Goal: Task Accomplishment & Management: Manage account settings

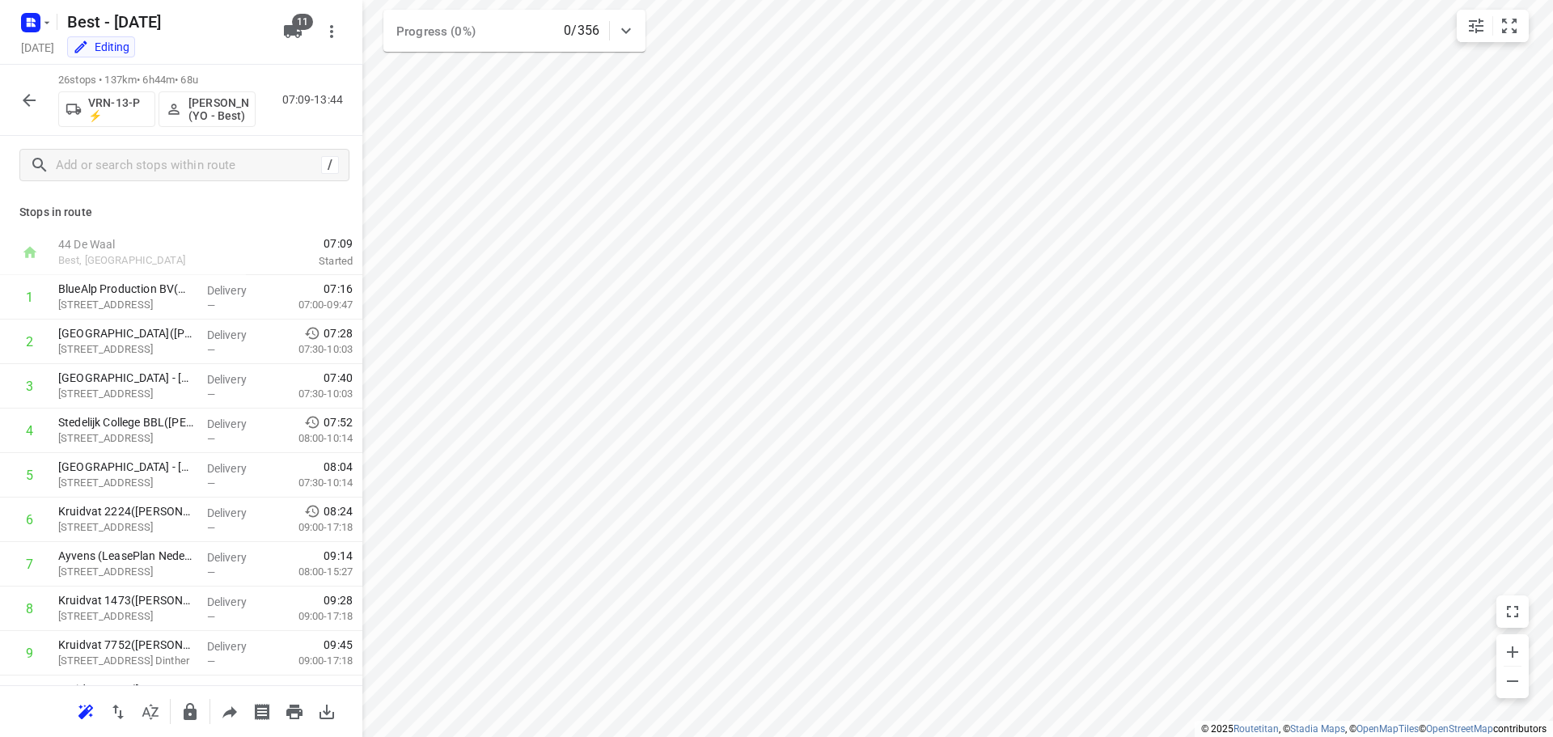
click at [34, 28] on rect "button" at bounding box center [30, 22] width 19 height 19
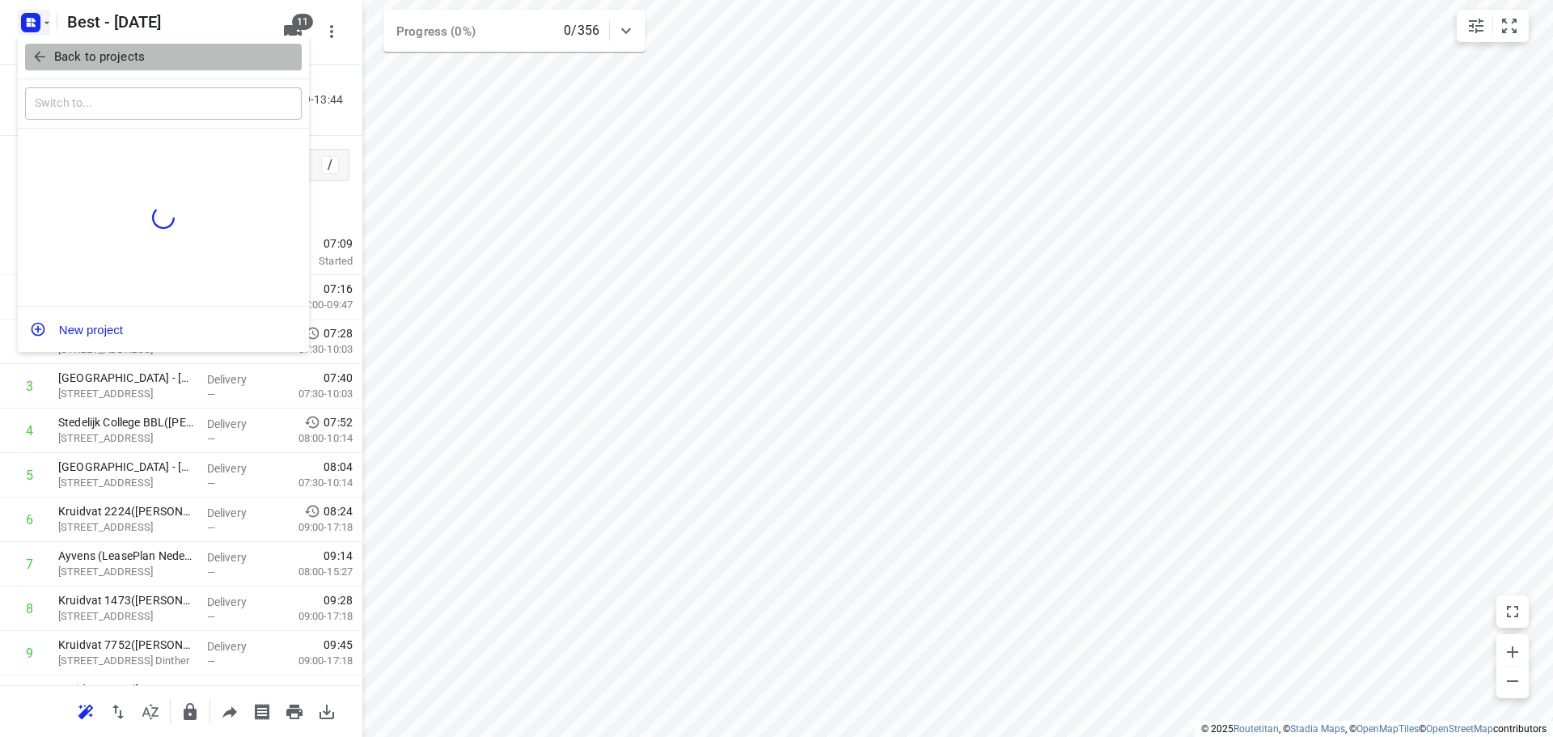
click at [35, 49] on icon "button" at bounding box center [40, 57] width 16 height 16
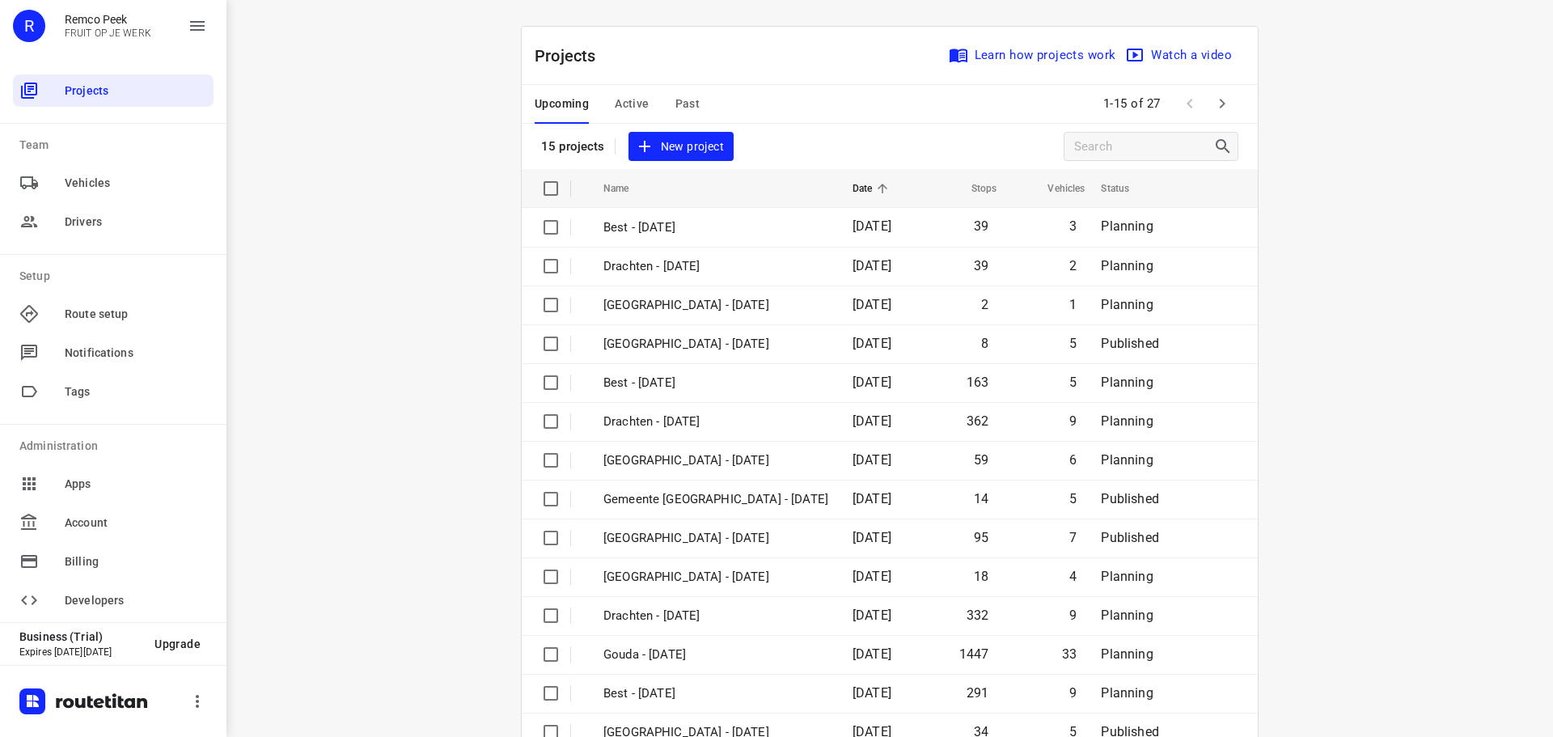
scroll to position [81, 0]
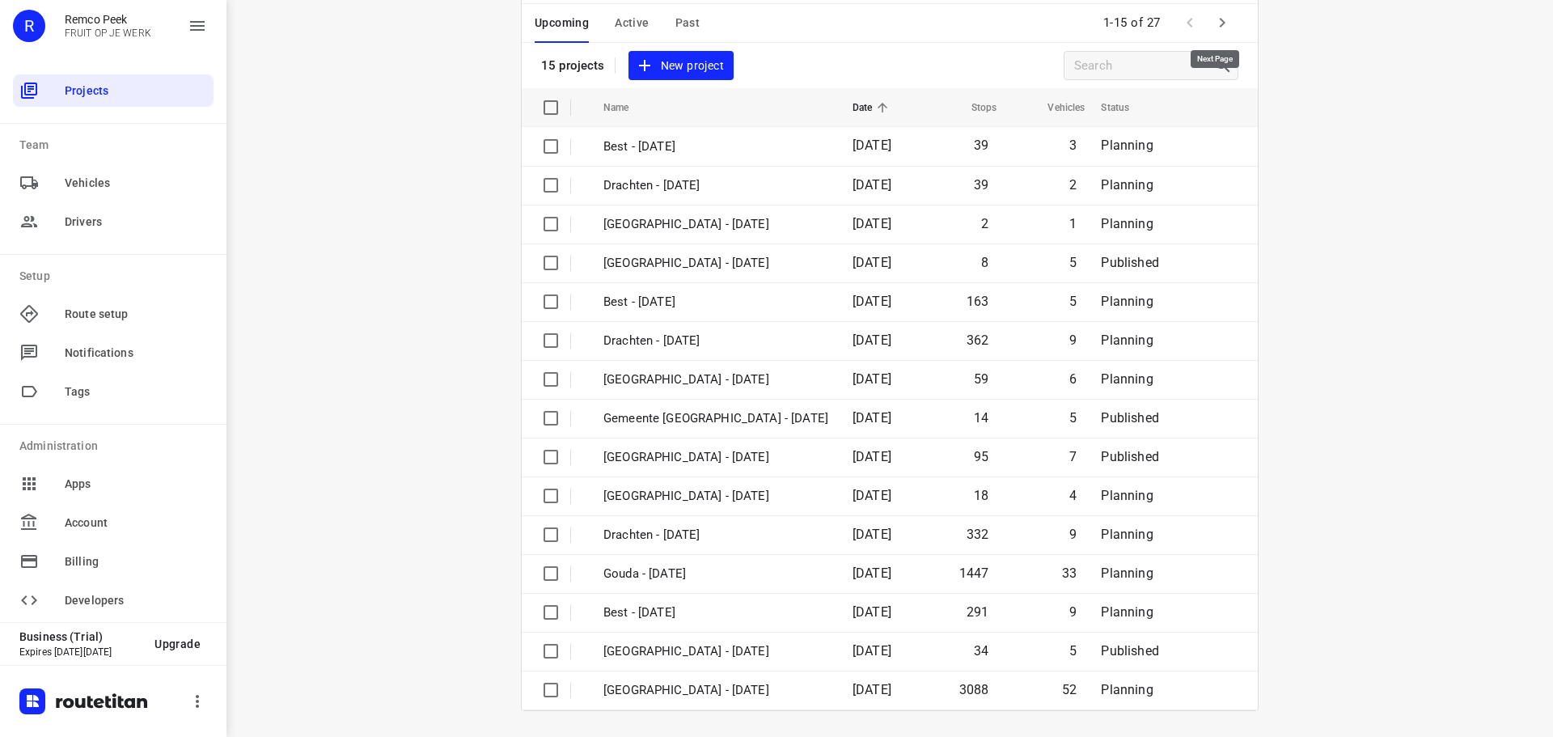
click at [1213, 16] on icon "button" at bounding box center [1221, 22] width 19 height 19
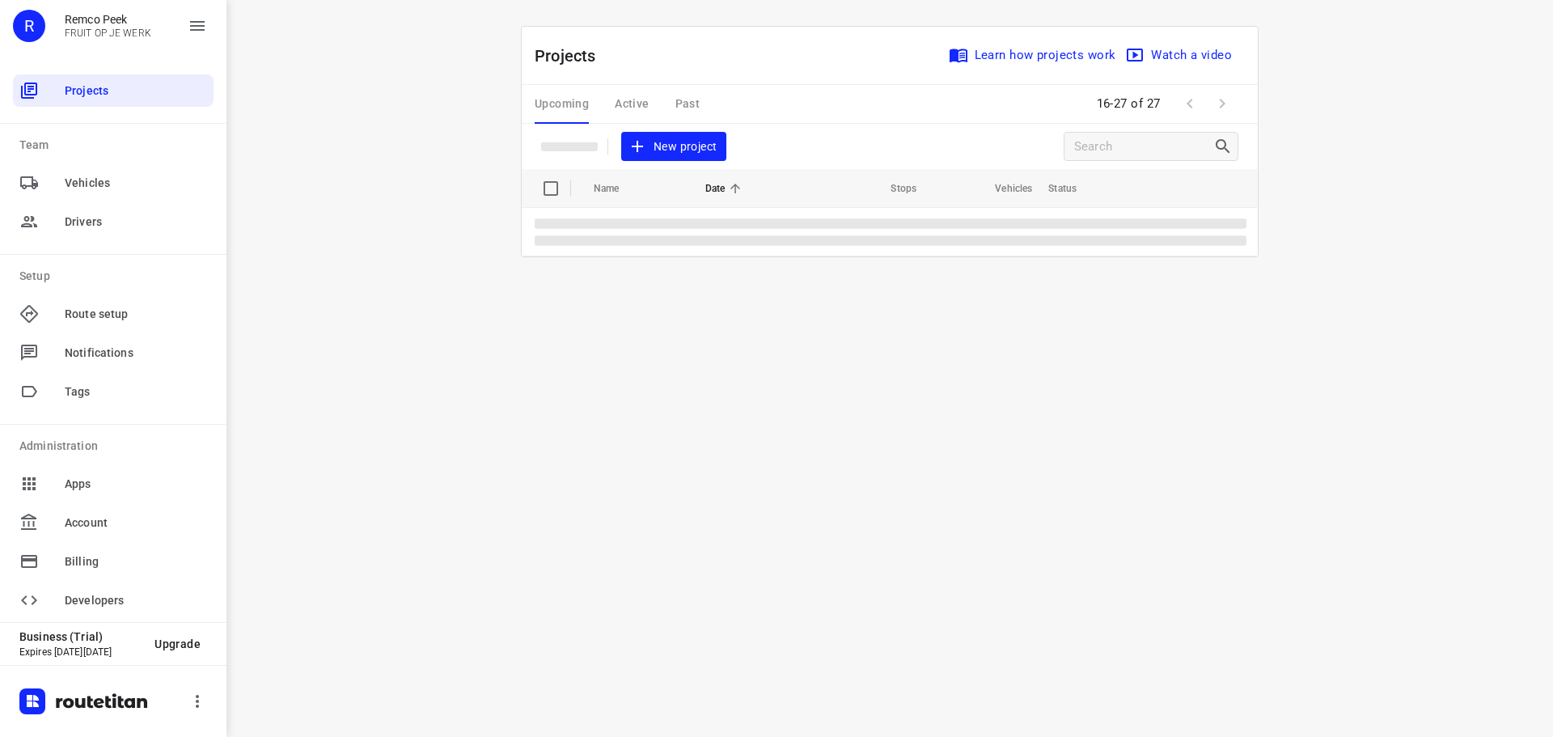
scroll to position [0, 0]
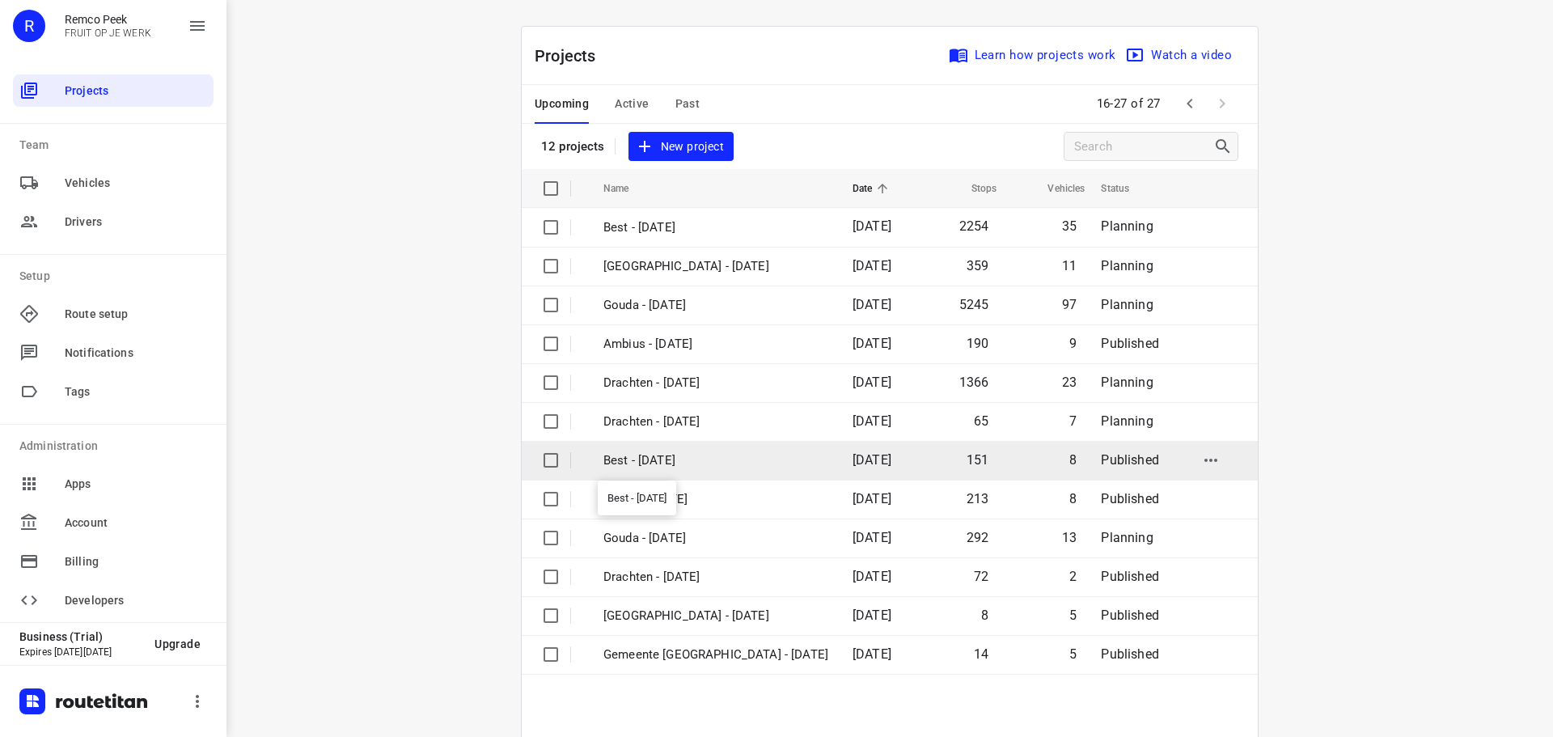
click at [687, 462] on p "Best - [DATE]" at bounding box center [715, 460] width 225 height 19
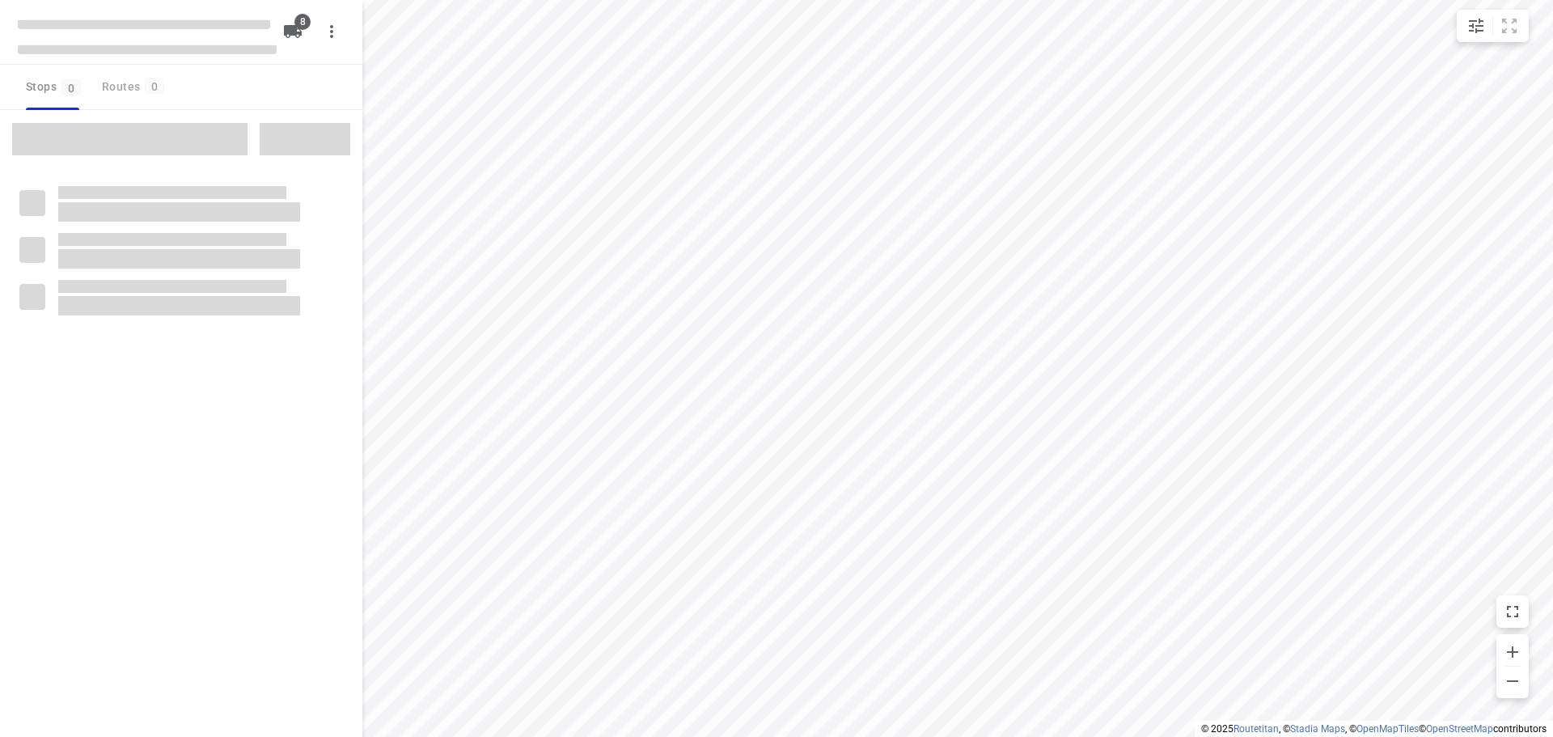
checkbox input "true"
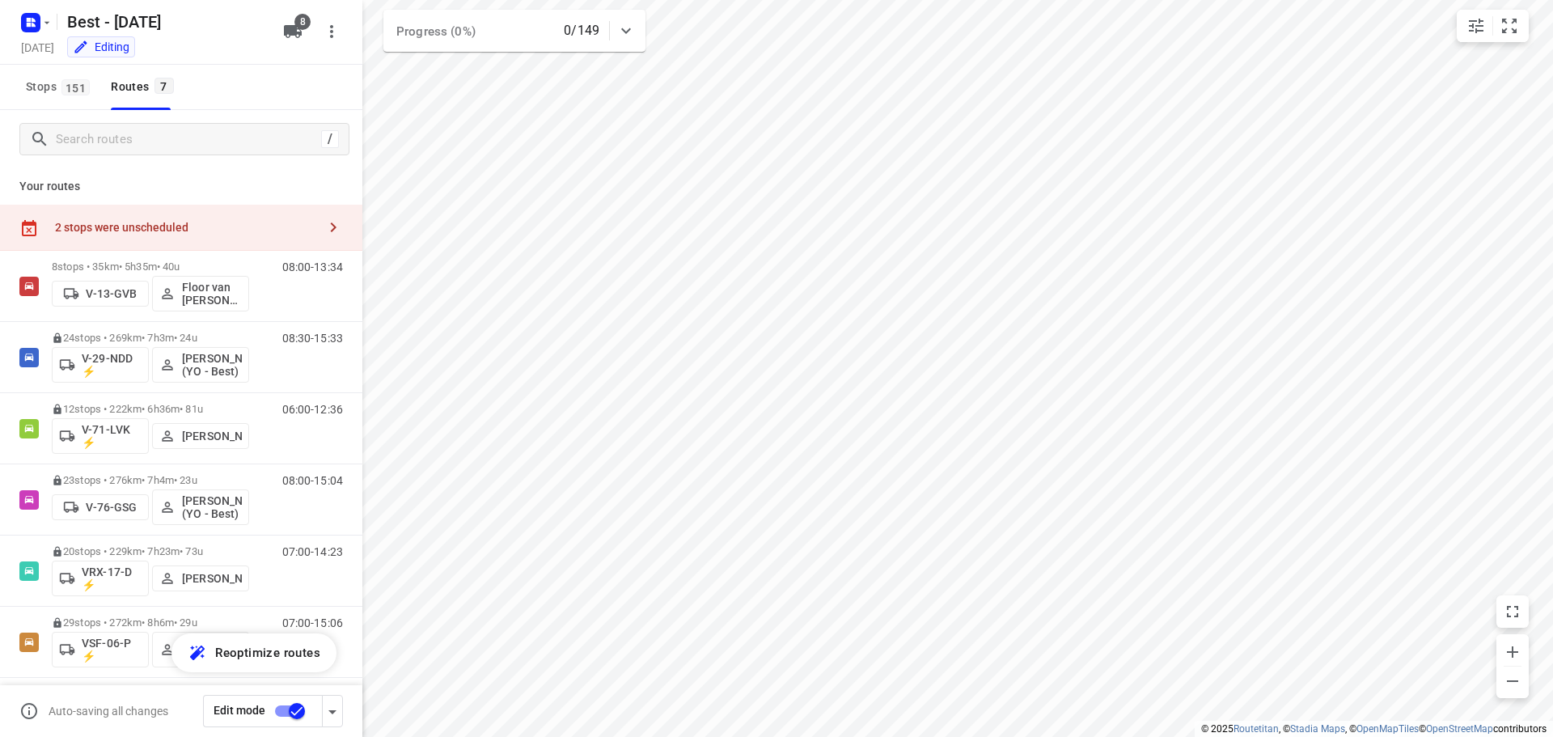
click at [185, 226] on div "2 stops were unscheduled" at bounding box center [186, 227] width 262 height 13
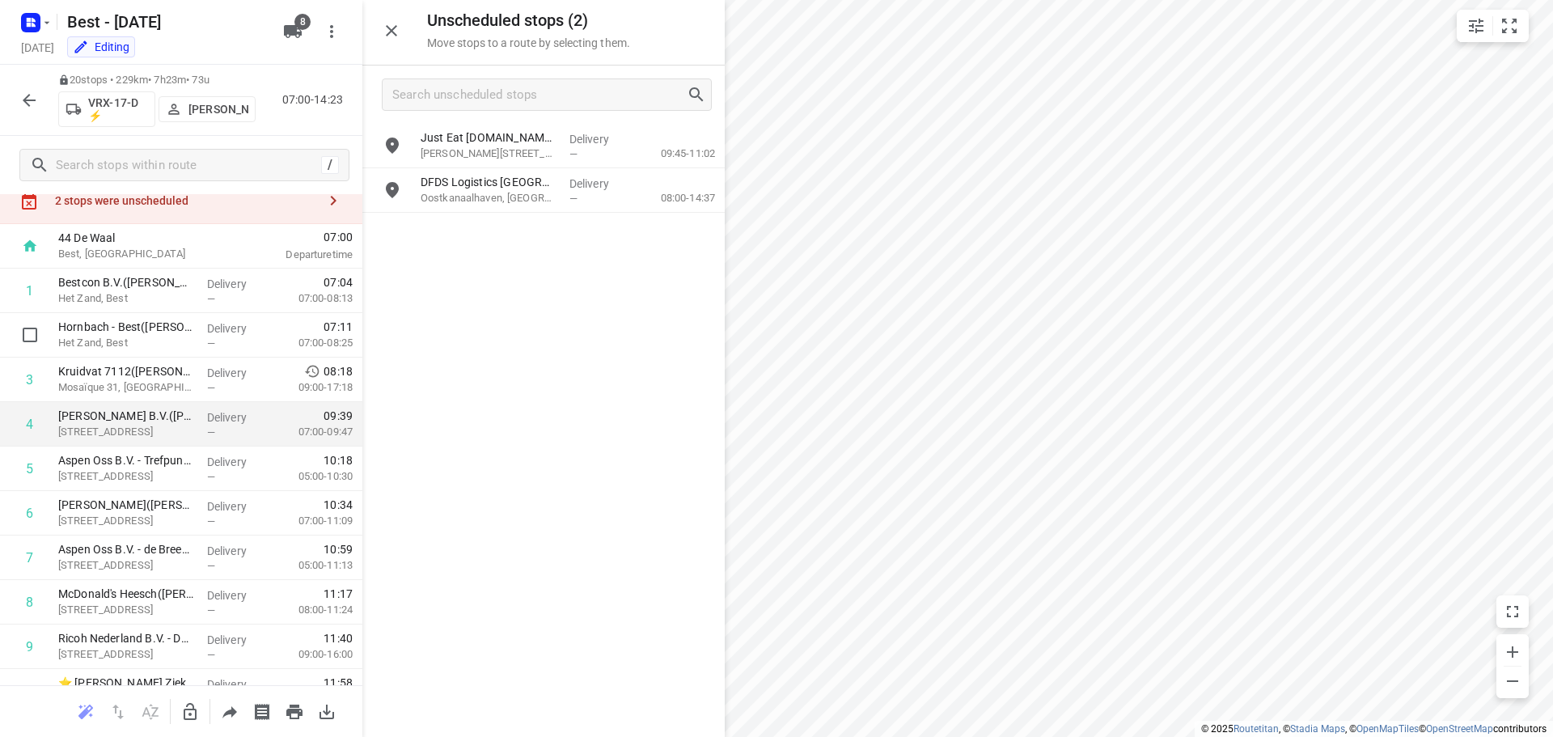
scroll to position [81, 0]
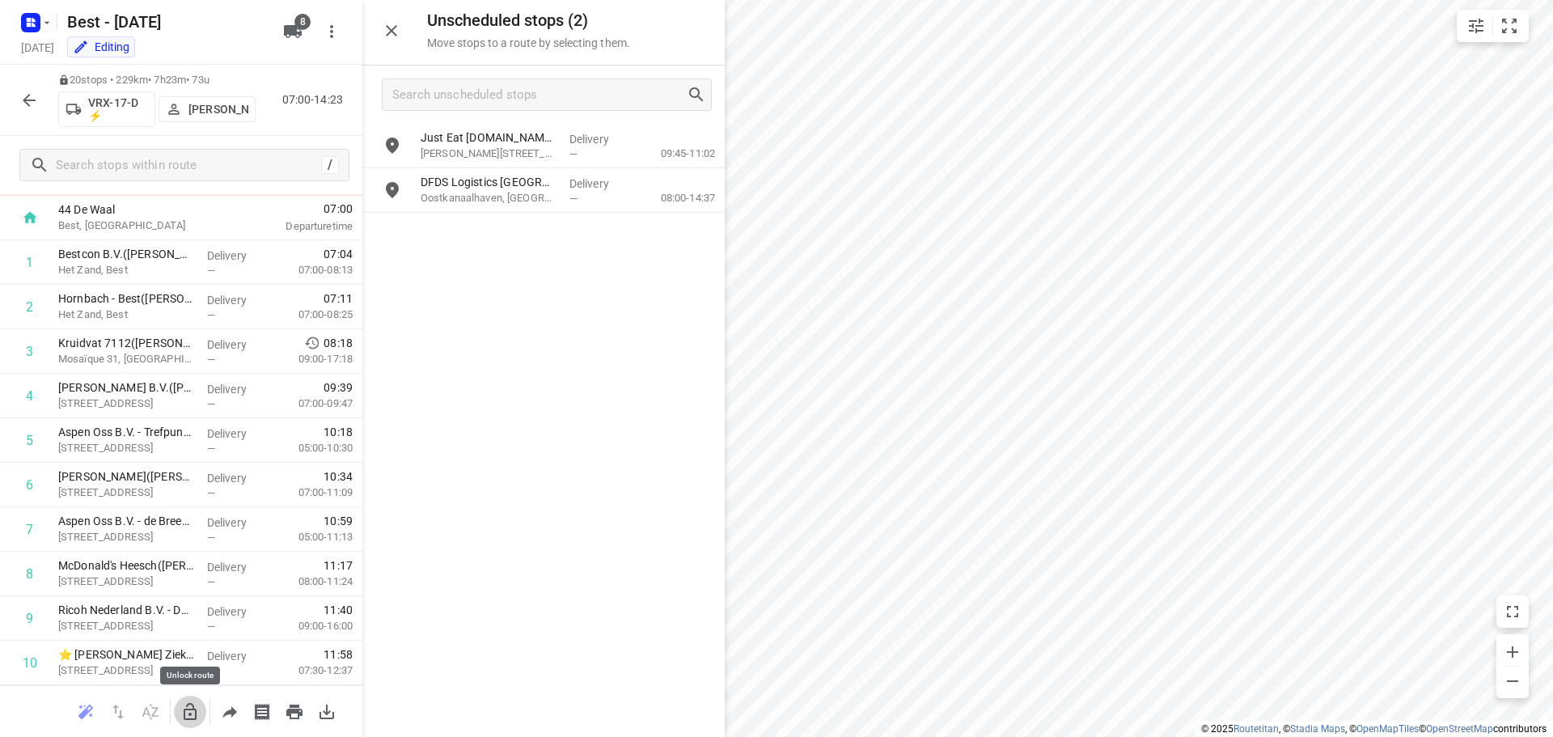
click at [194, 713] on icon "button" at bounding box center [189, 711] width 19 height 19
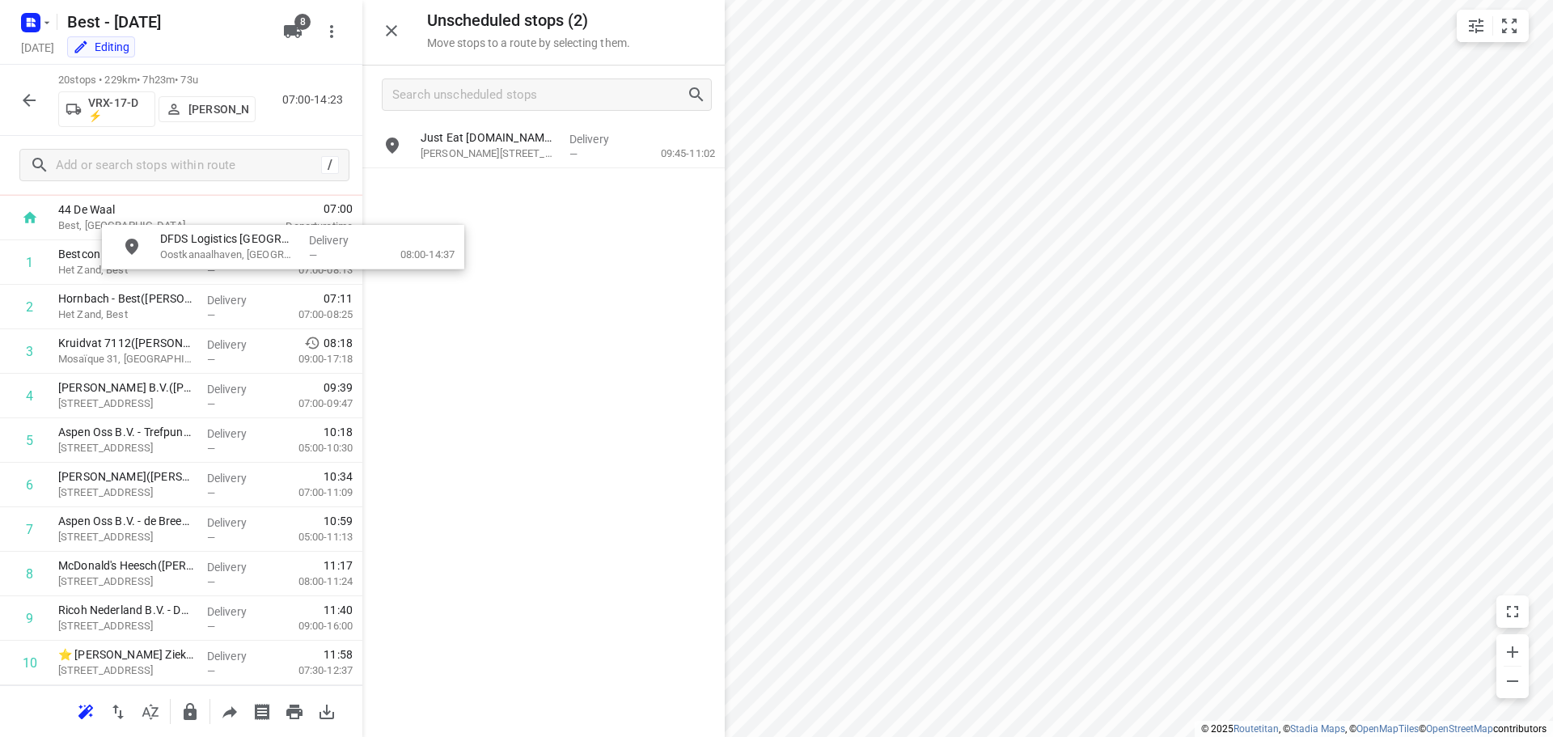
scroll to position [0, 0]
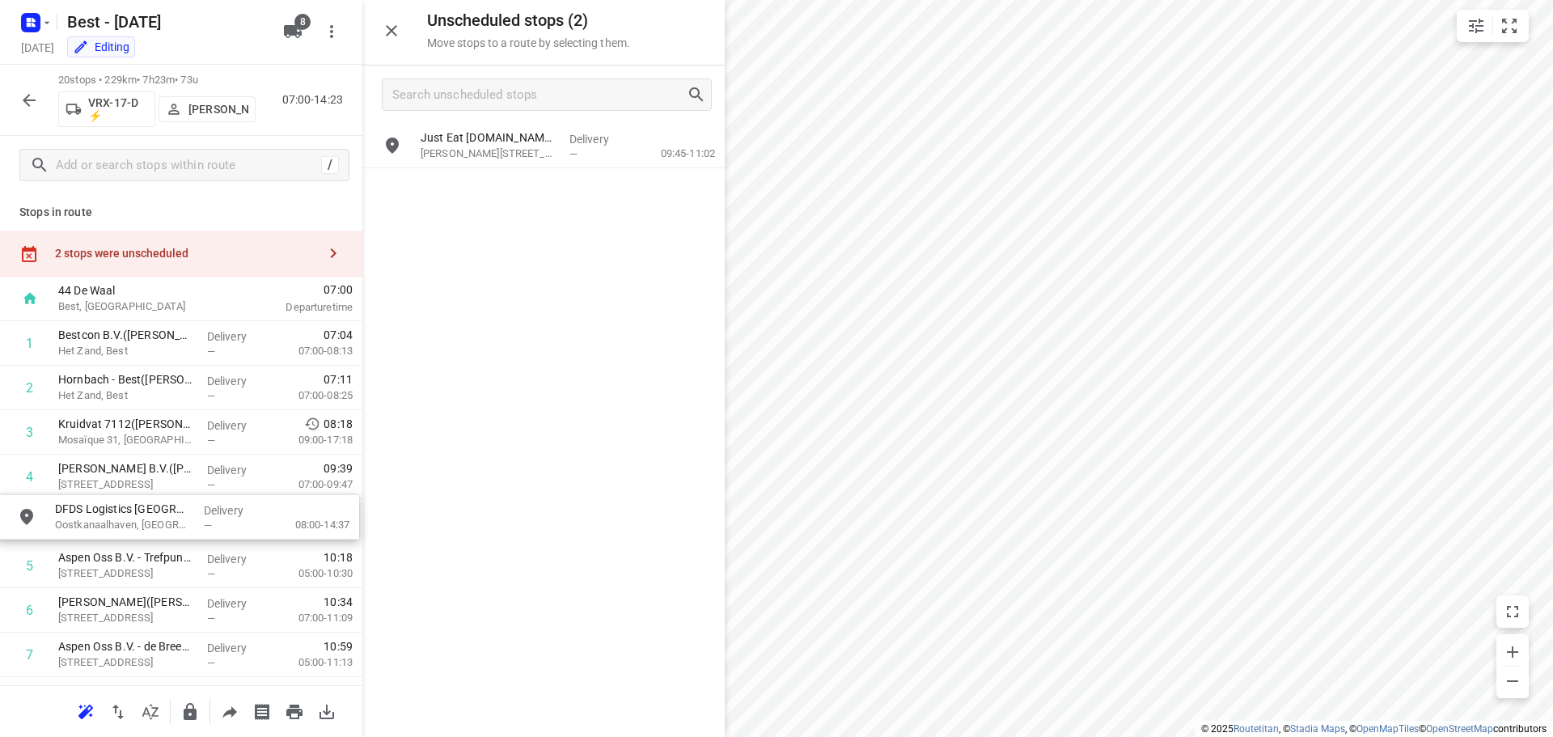
drag, startPoint x: 465, startPoint y: 198, endPoint x: 82, endPoint y: 532, distance: 507.9
click at [21, 102] on icon "button" at bounding box center [28, 100] width 19 height 19
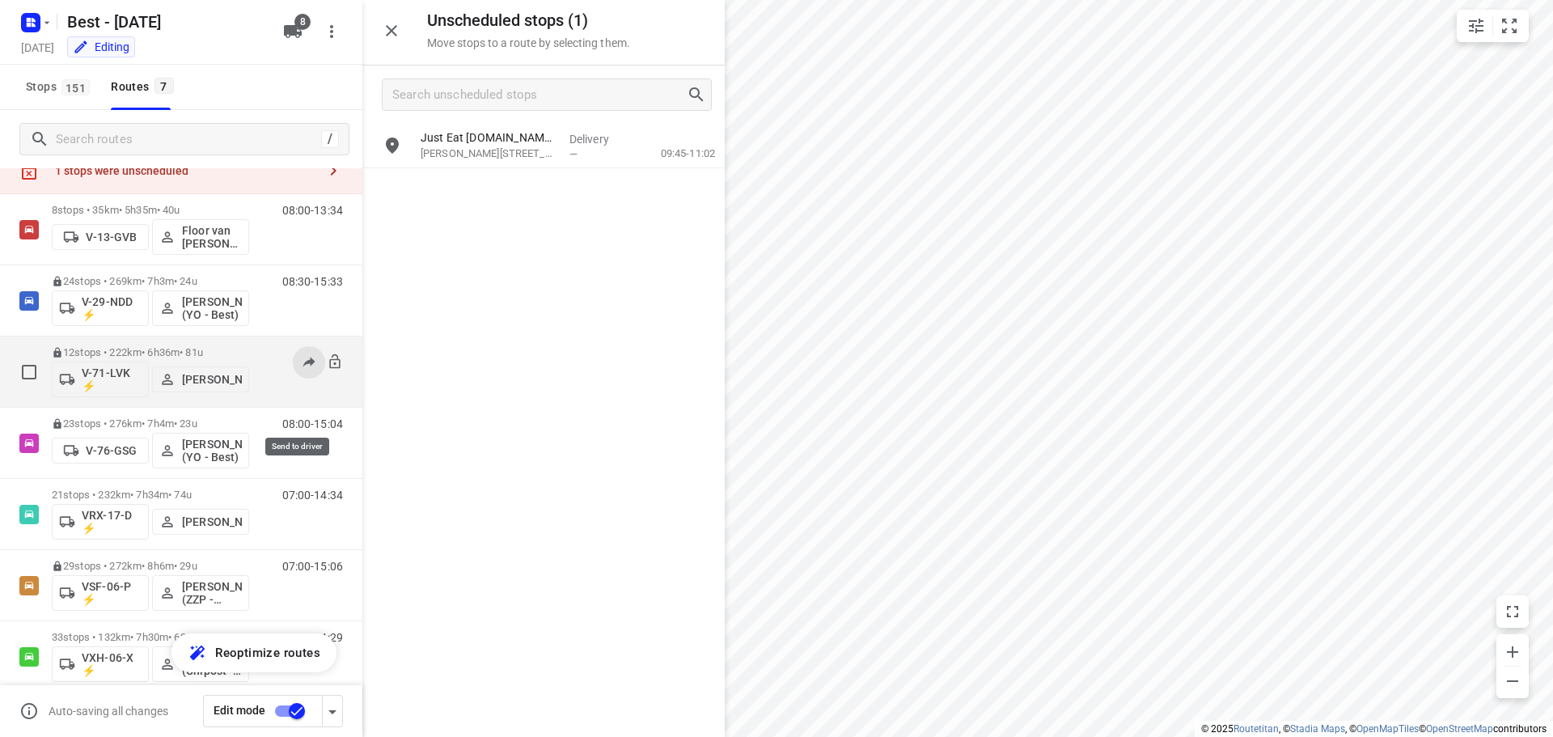
scroll to position [80, 0]
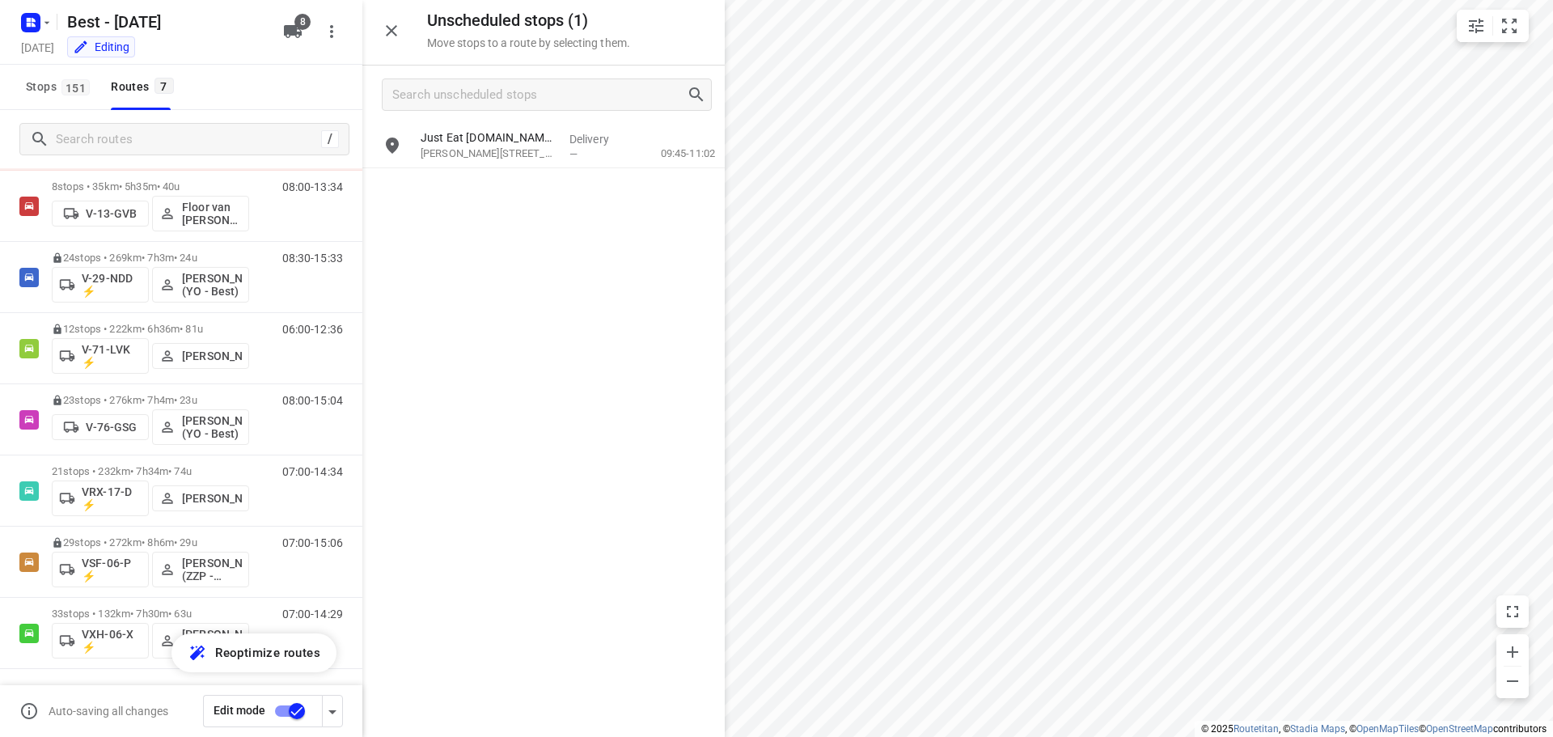
click at [1220, 0] on html "i © 2025 Routetitan , © Stadia Maps , © OpenMapTiles © OpenStreetMap contributo…" at bounding box center [776, 368] width 1553 height 737
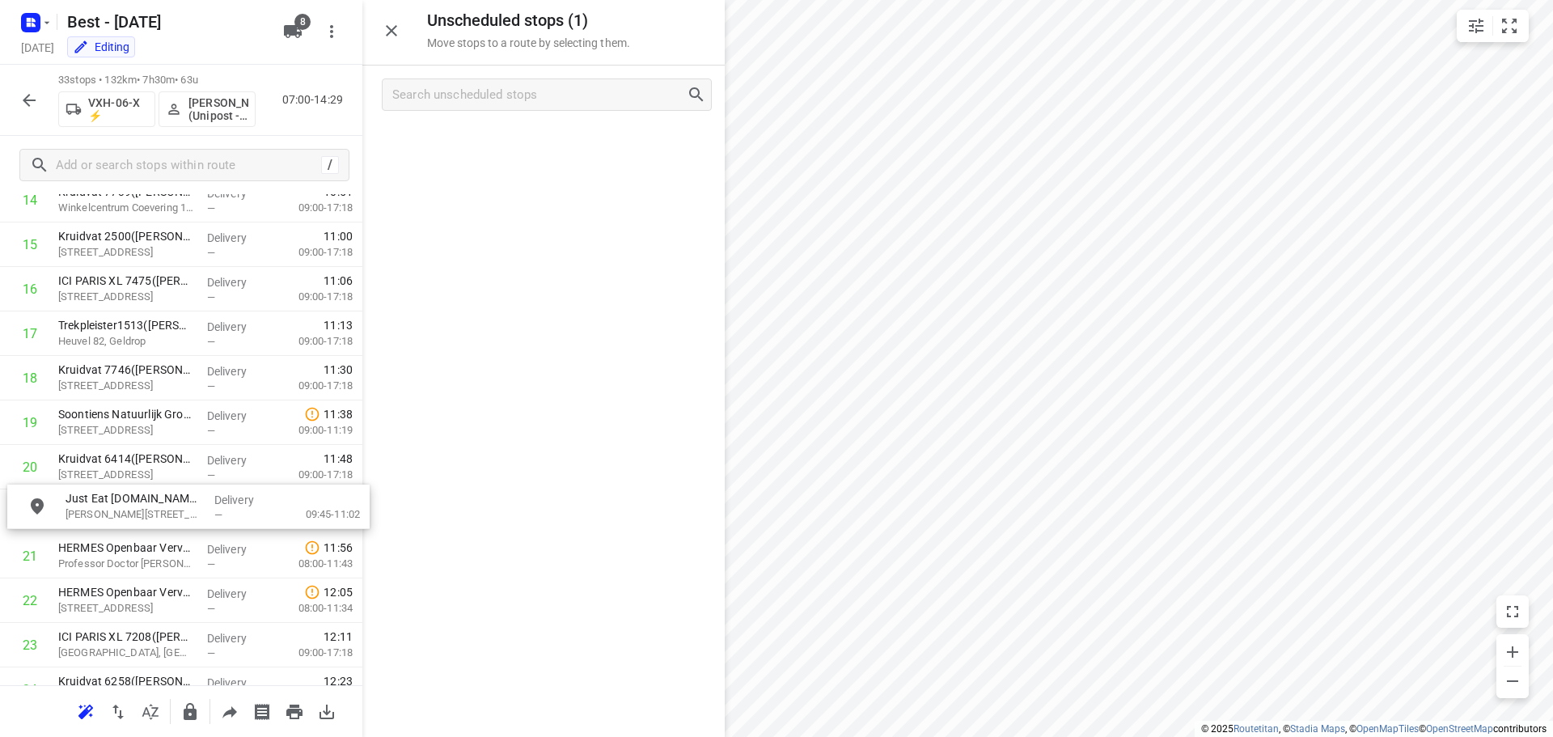
scroll to position [728, 0]
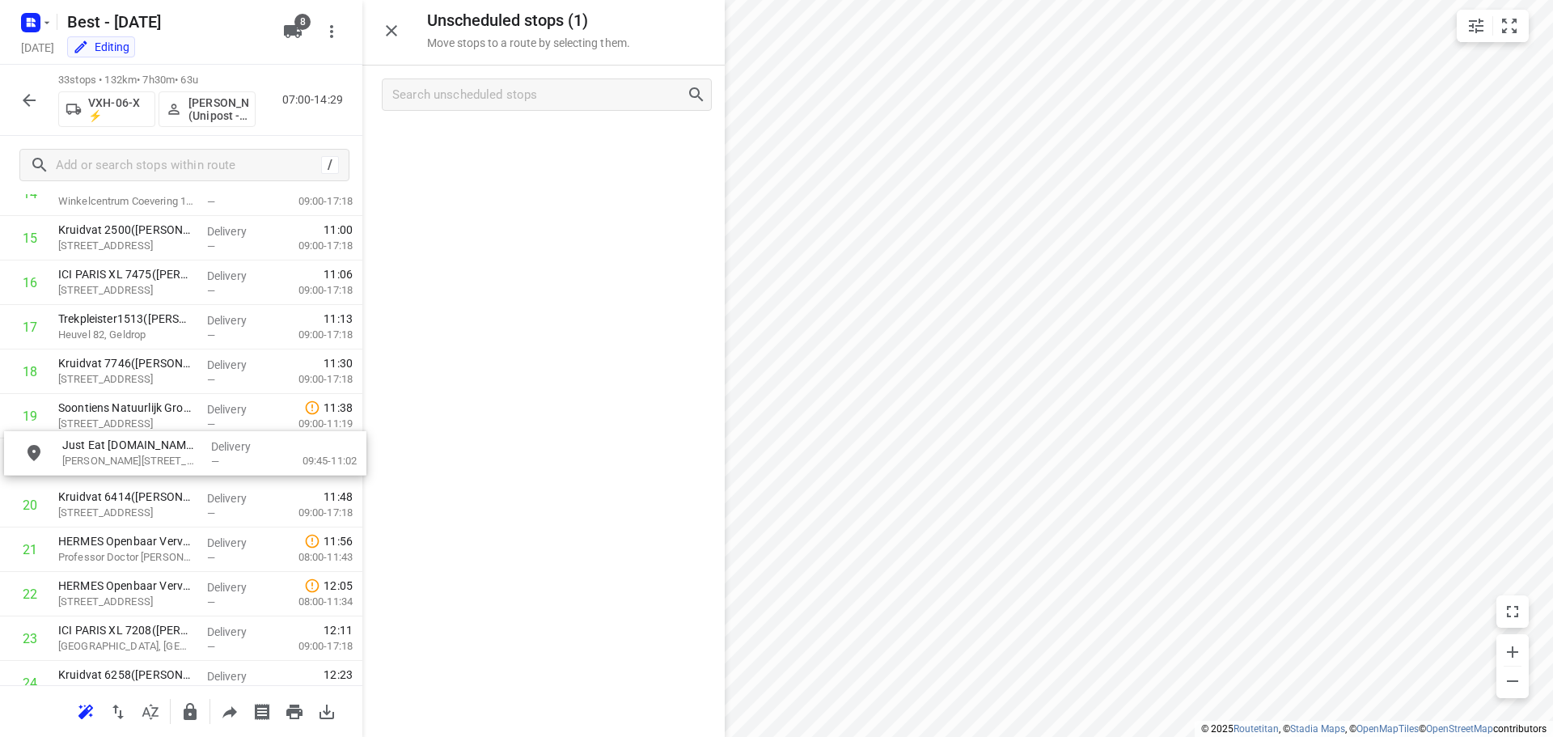
drag, startPoint x: 455, startPoint y: 145, endPoint x: 87, endPoint y: 459, distance: 484.2
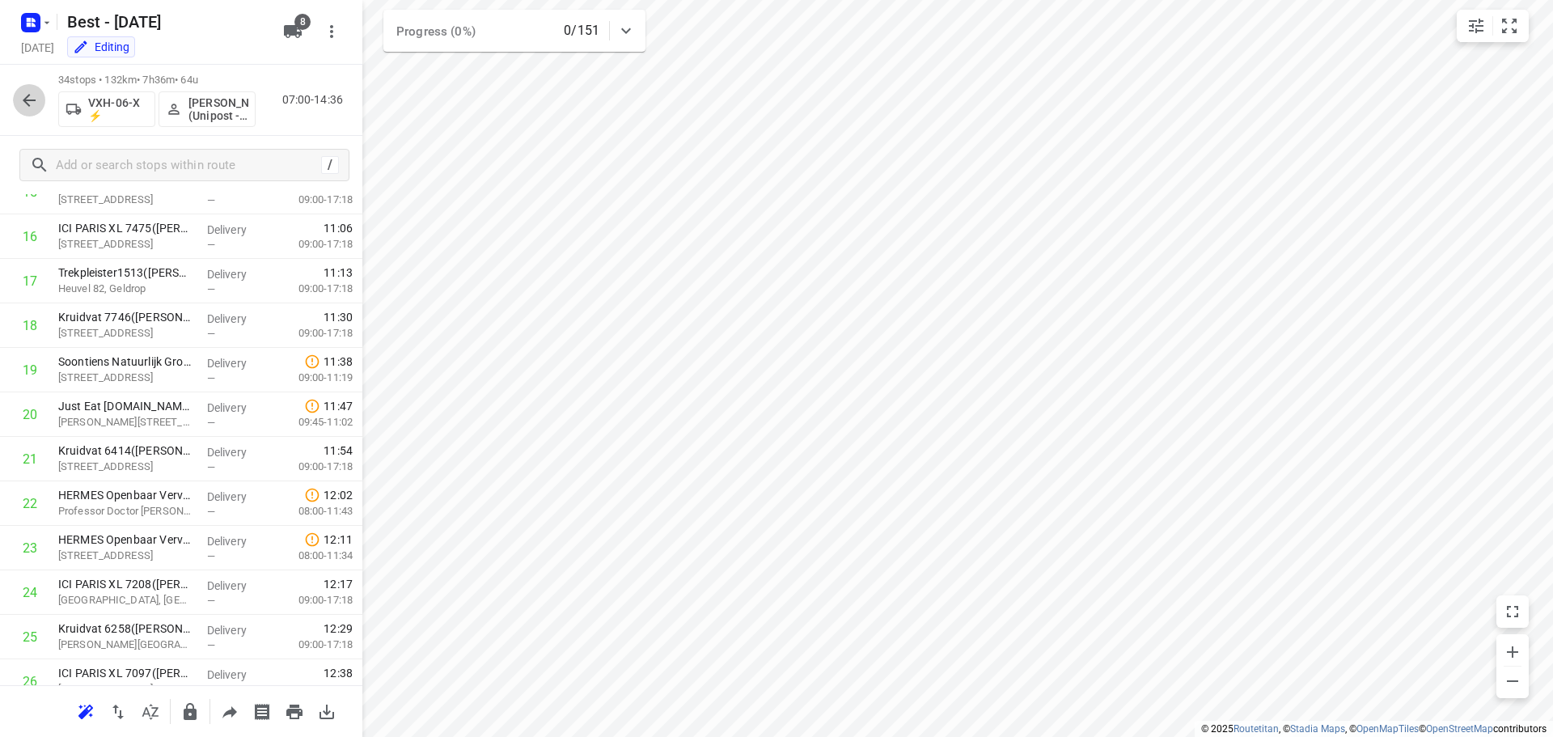
click at [27, 99] on icon "button" at bounding box center [28, 100] width 19 height 19
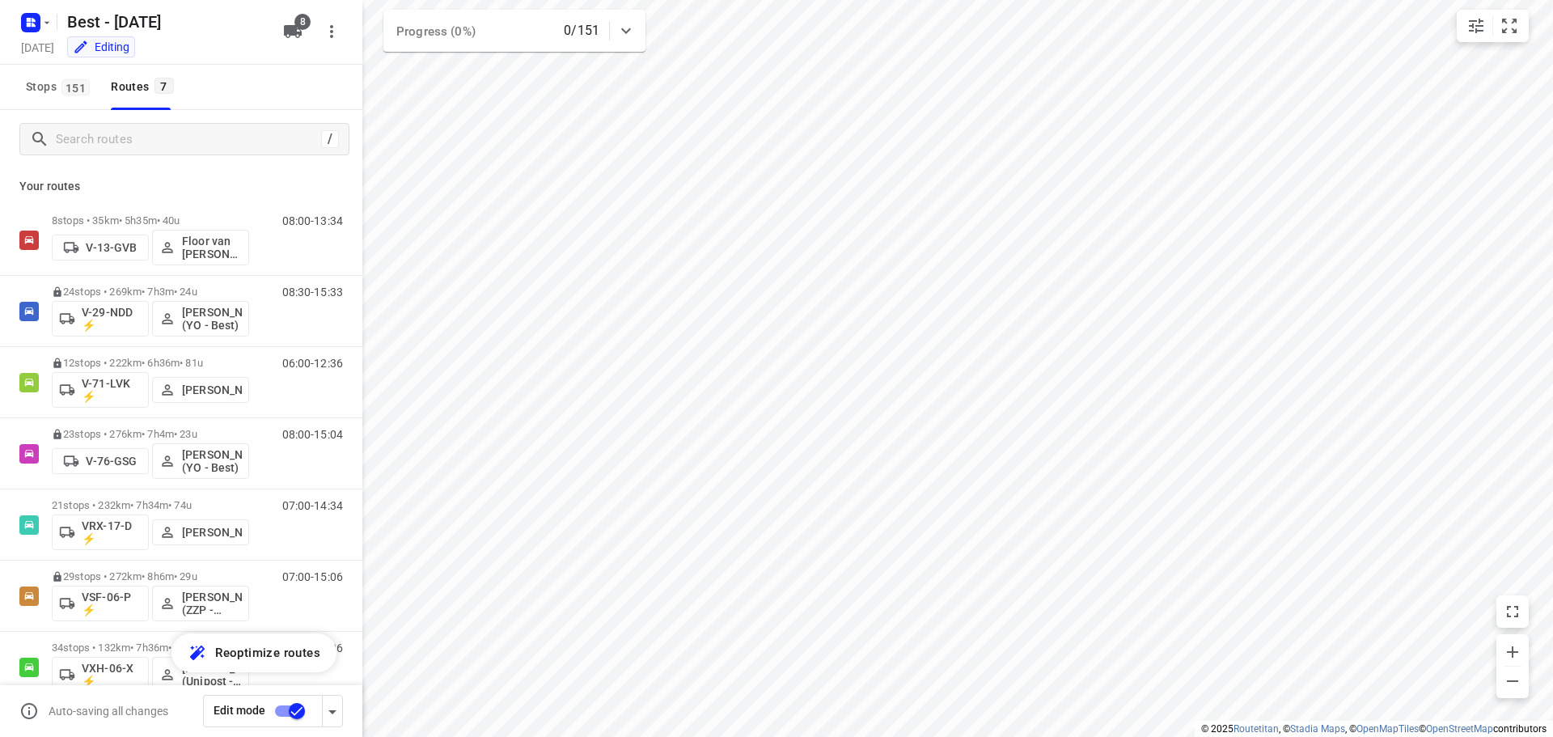
click at [286, 704] on input "checkbox" at bounding box center [297, 711] width 92 height 31
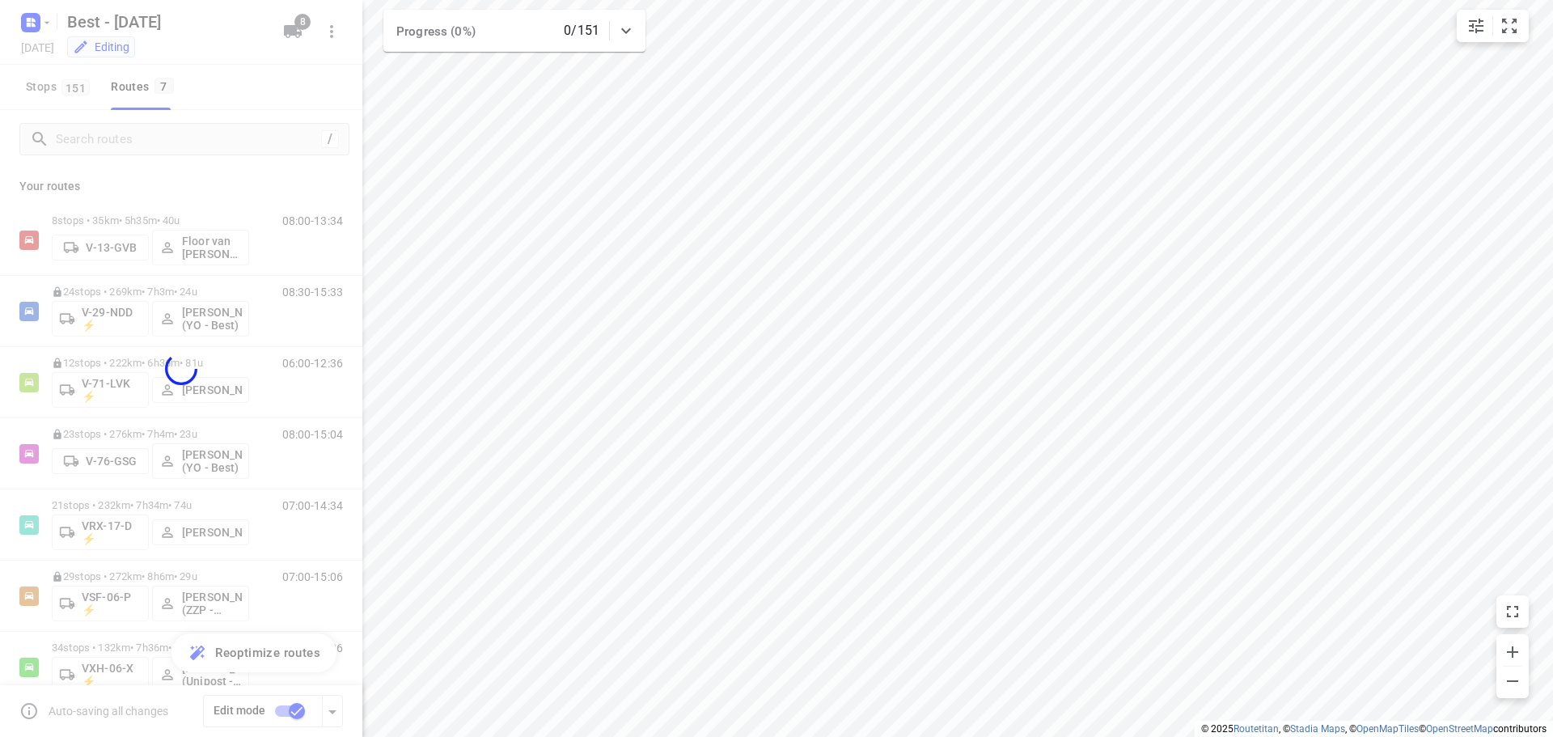
checkbox input "false"
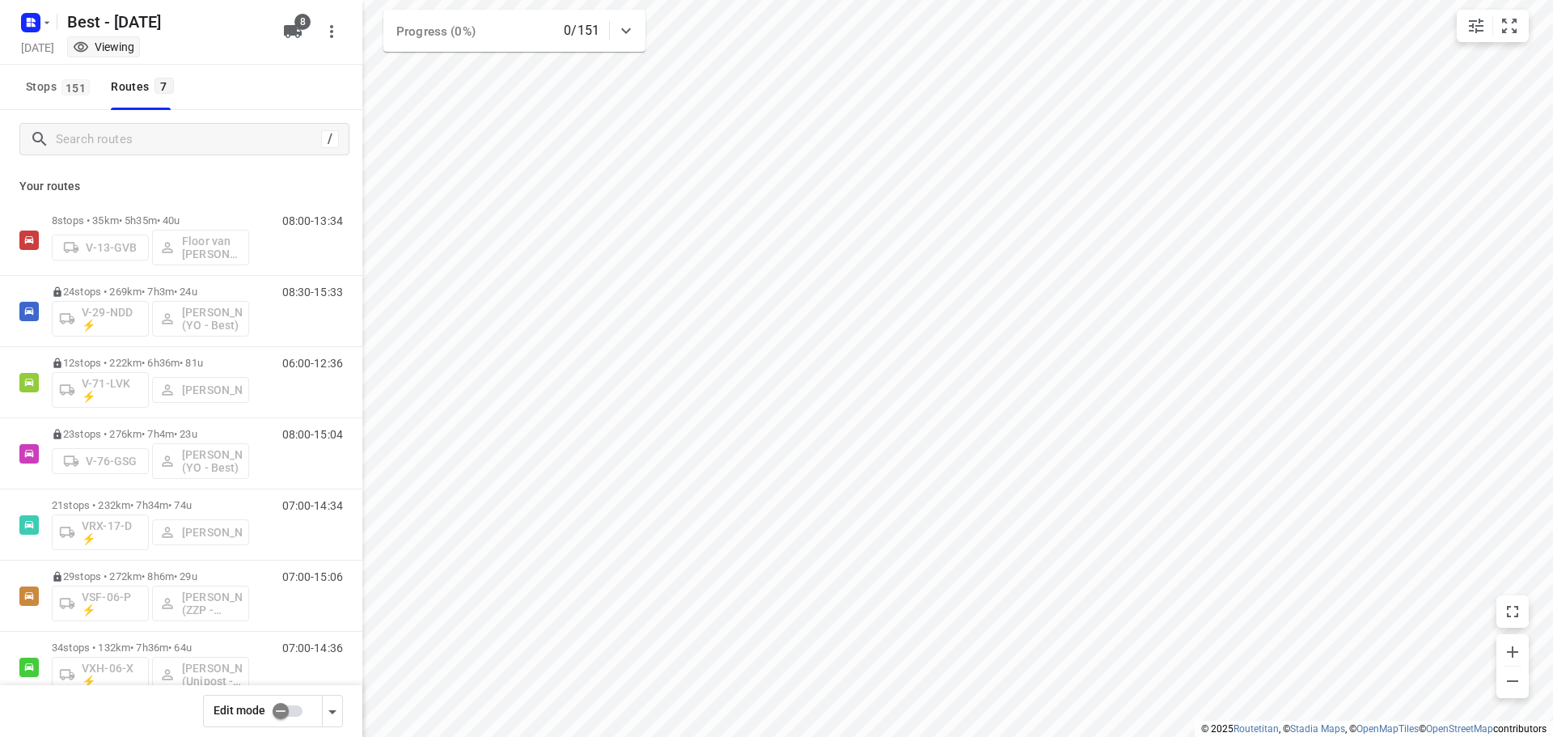
click at [38, 36] on div "Best - [DATE] [DATE] Viewing" at bounding box center [147, 31] width 259 height 57
click at [37, 23] on rect "button" at bounding box center [30, 22] width 19 height 19
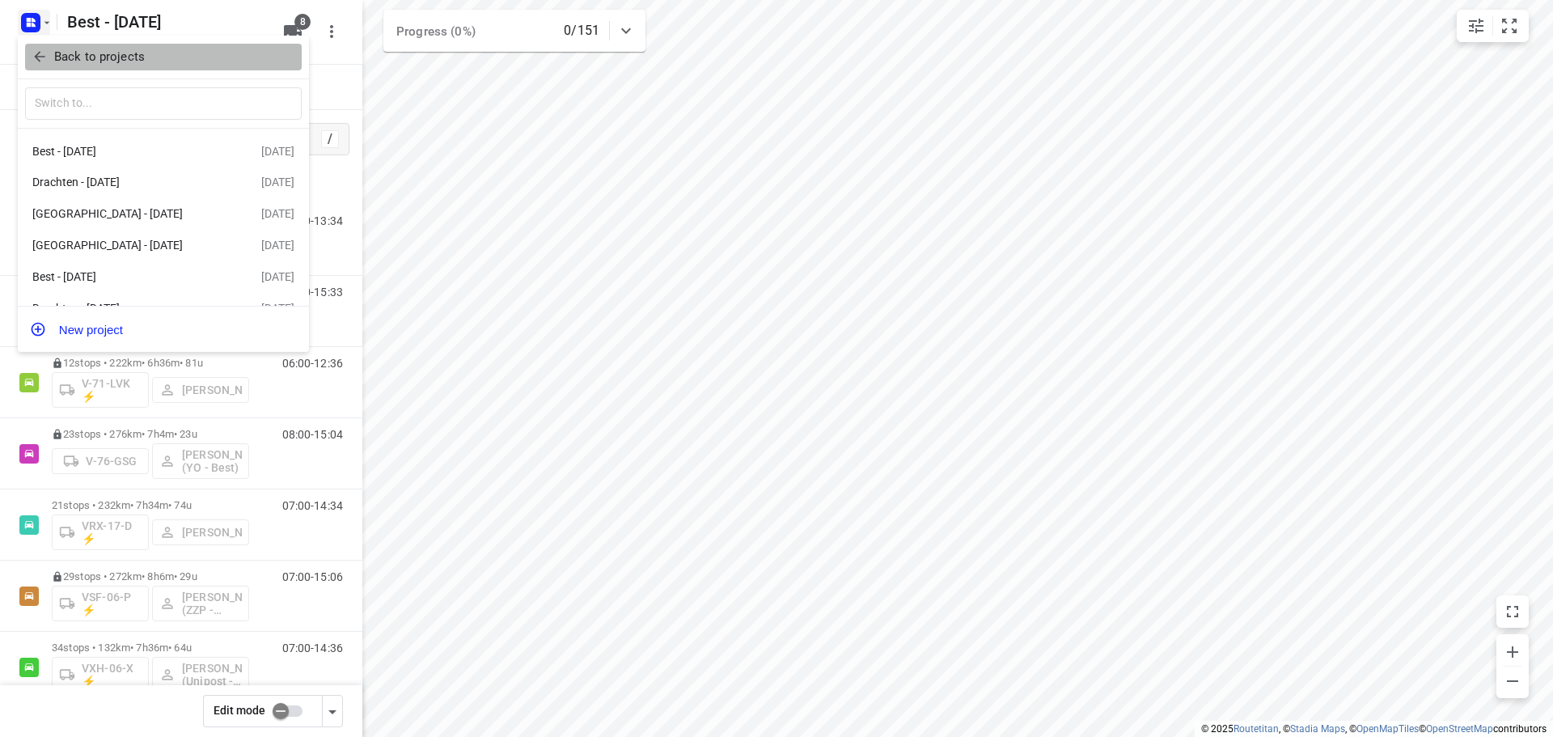
click at [32, 59] on icon "button" at bounding box center [40, 57] width 16 height 16
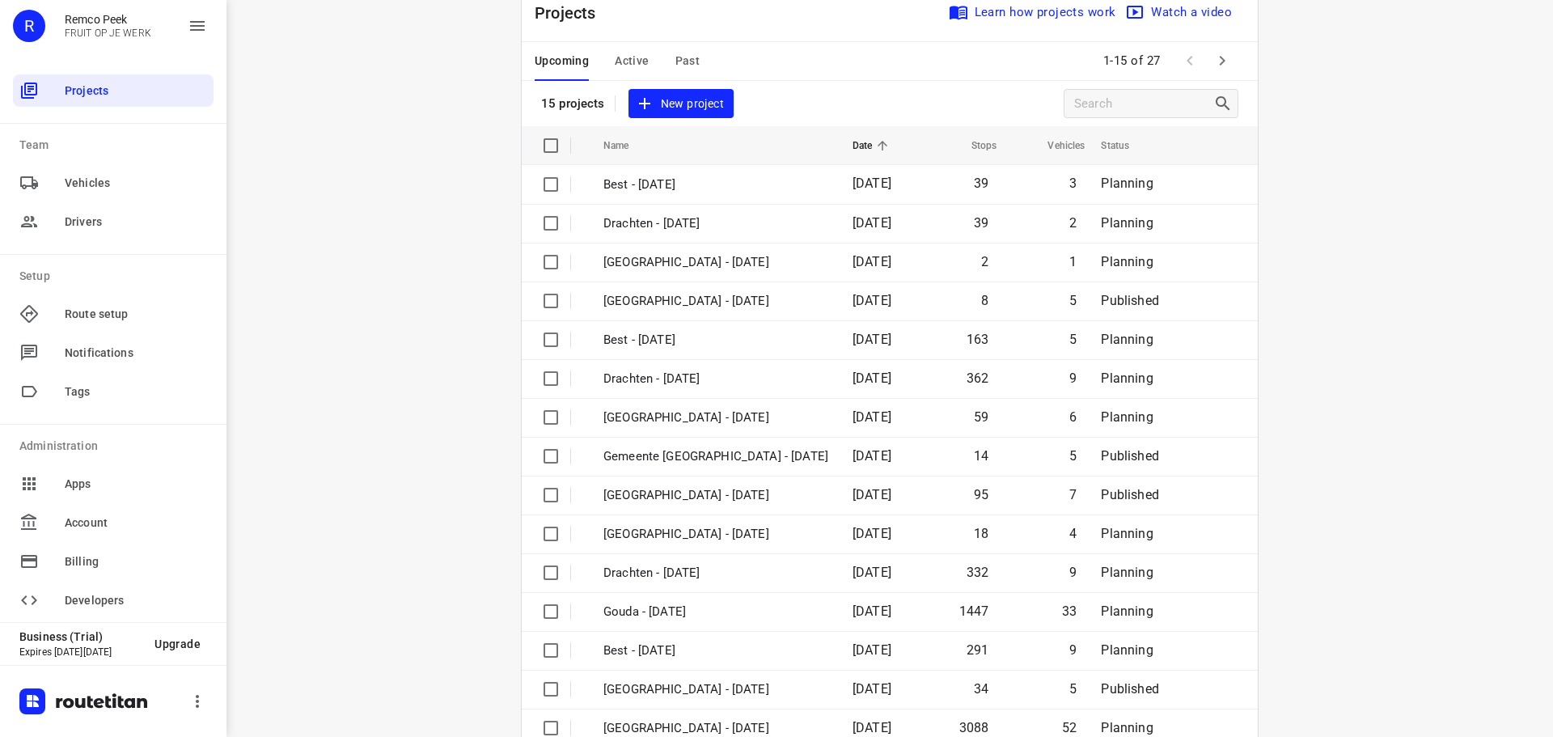
scroll to position [81, 0]
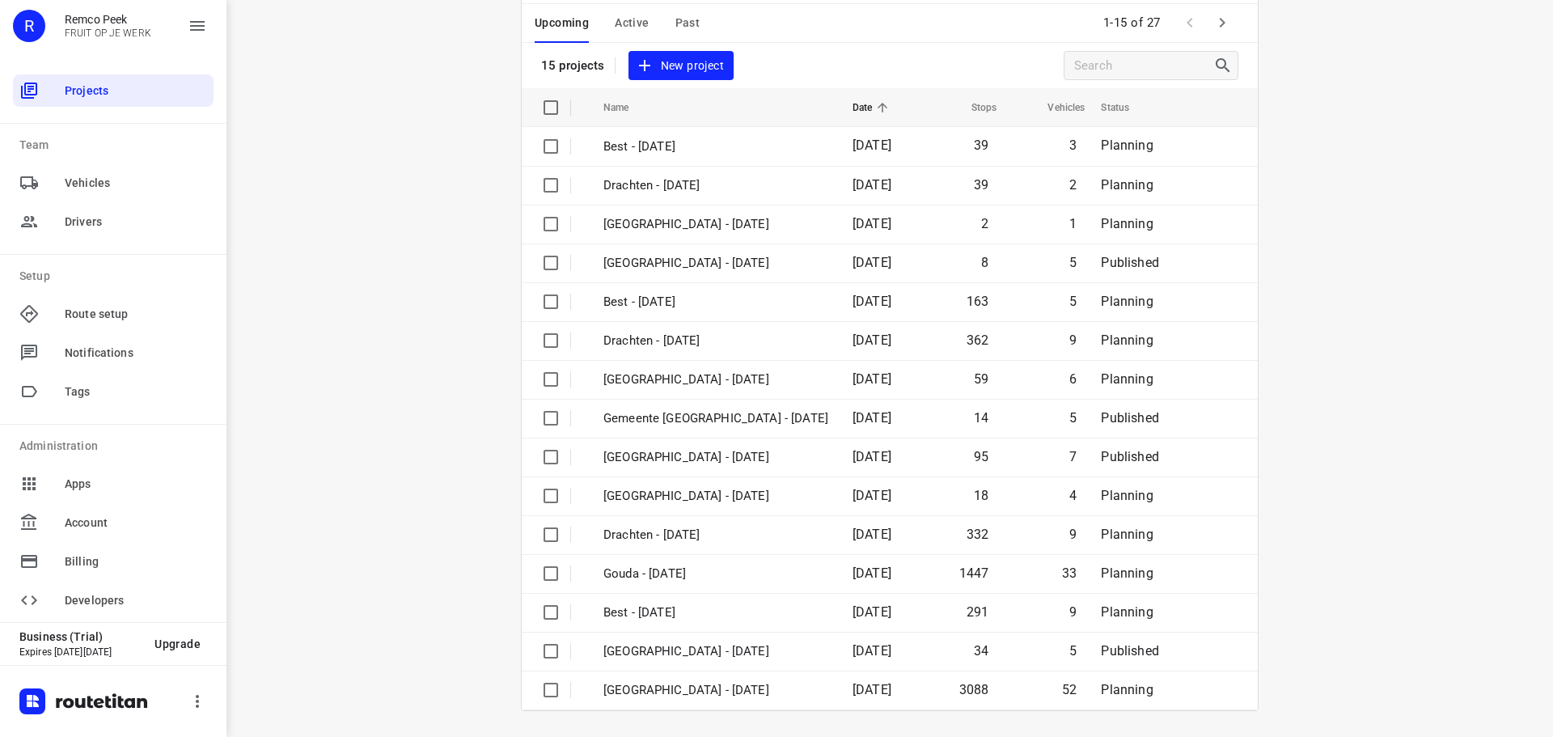
click at [1220, 23] on icon "button" at bounding box center [1221, 22] width 19 height 19
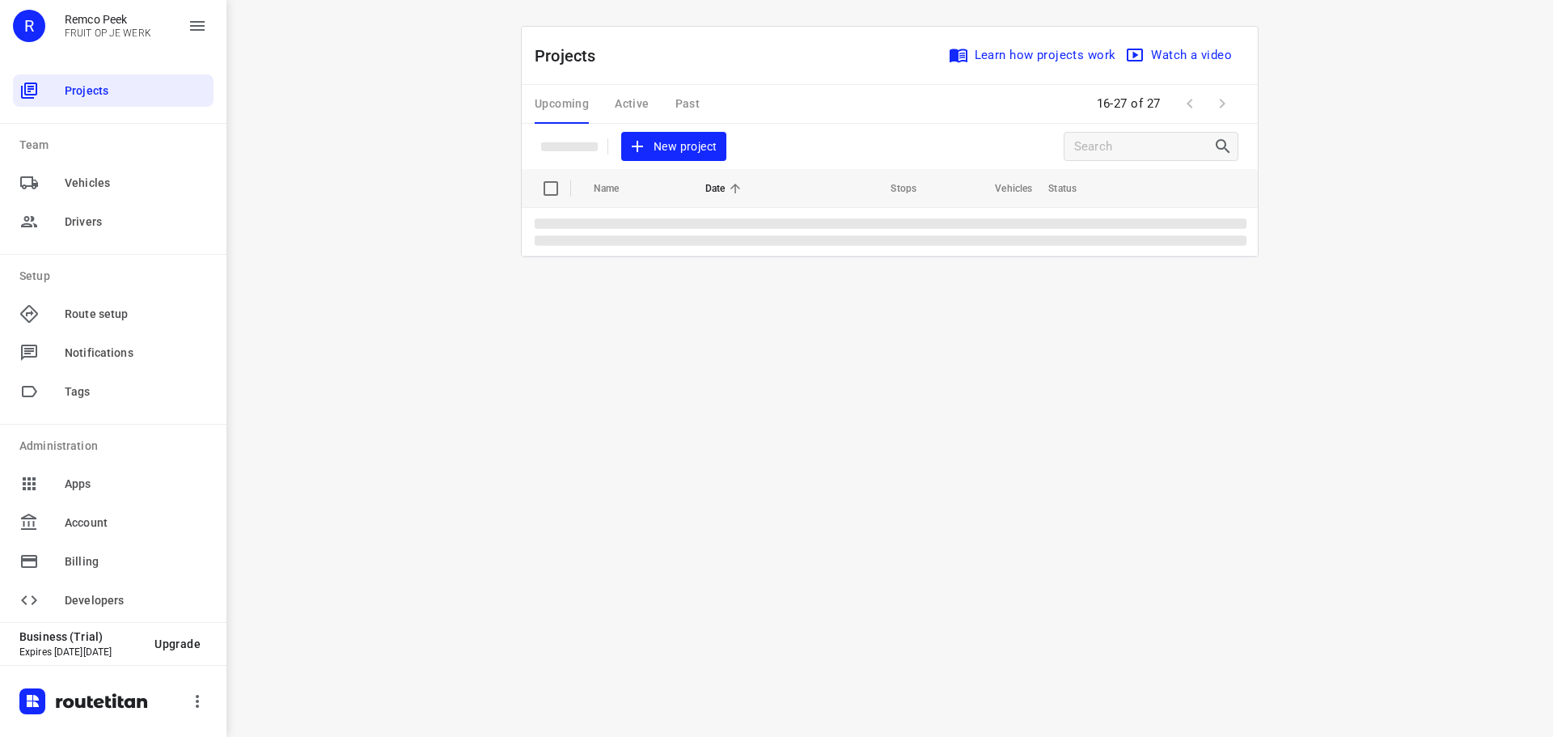
scroll to position [0, 0]
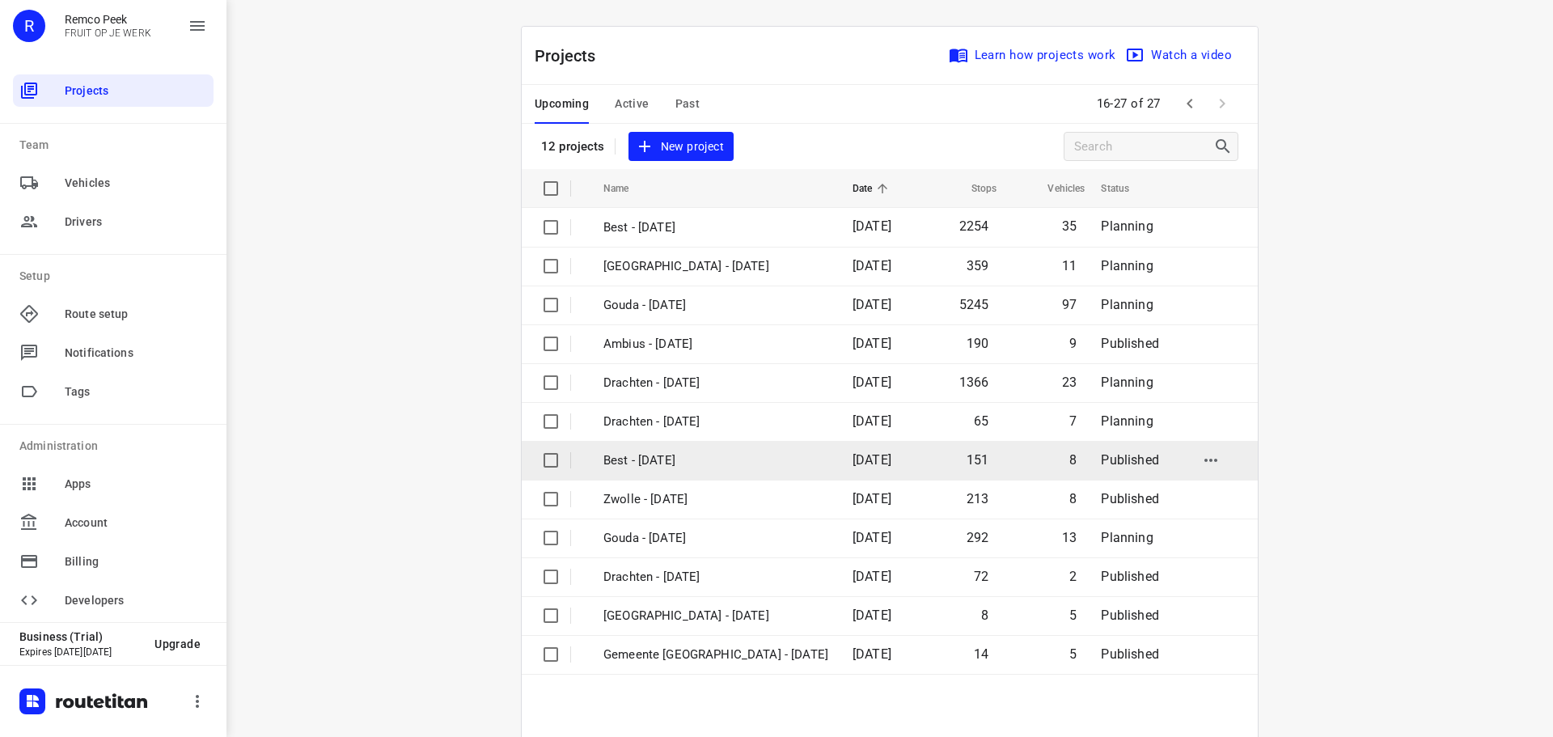
click at [656, 472] on td "Best - [DATE]" at bounding box center [713, 460] width 252 height 39
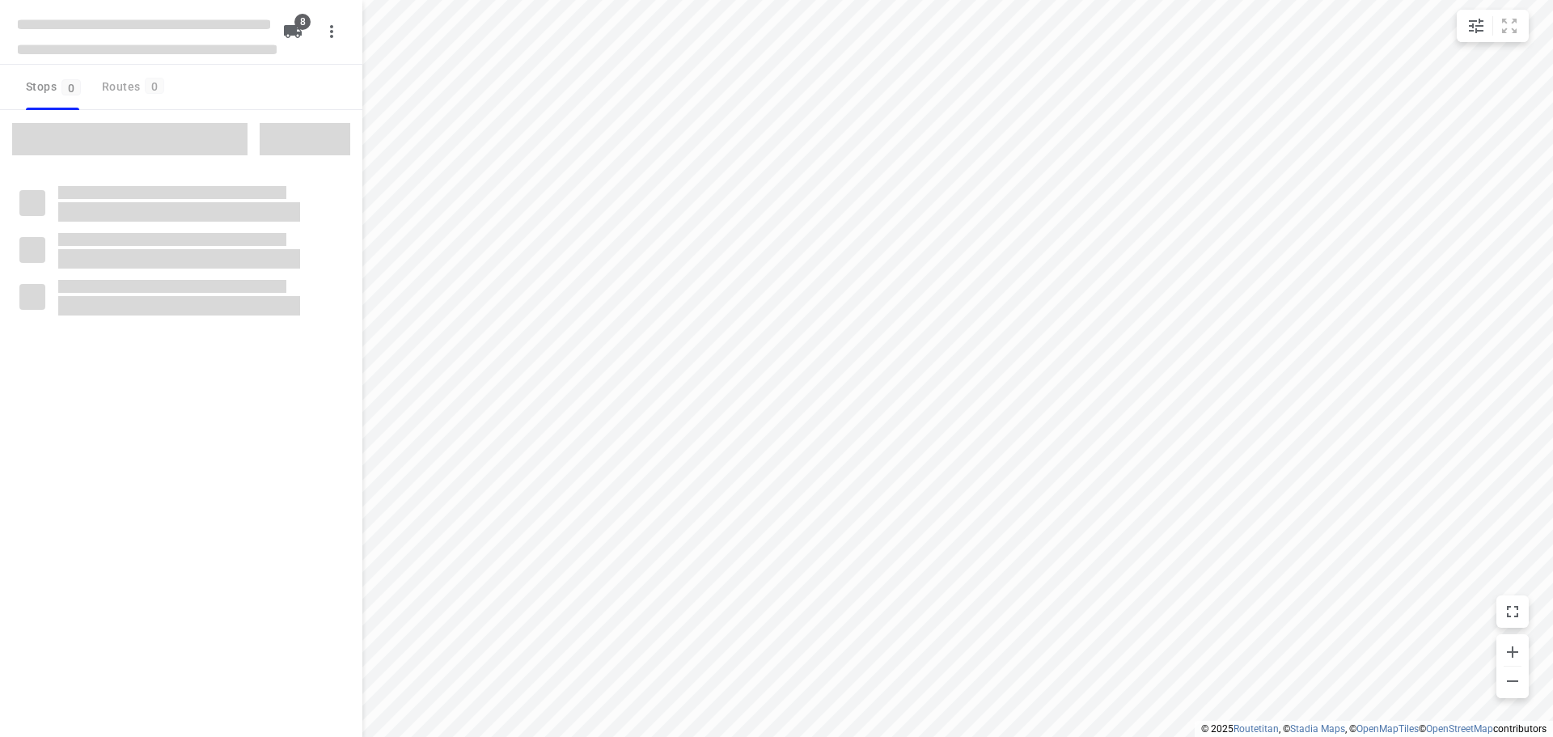
checkbox input "true"
